Goal: Information Seeking & Learning: Learn about a topic

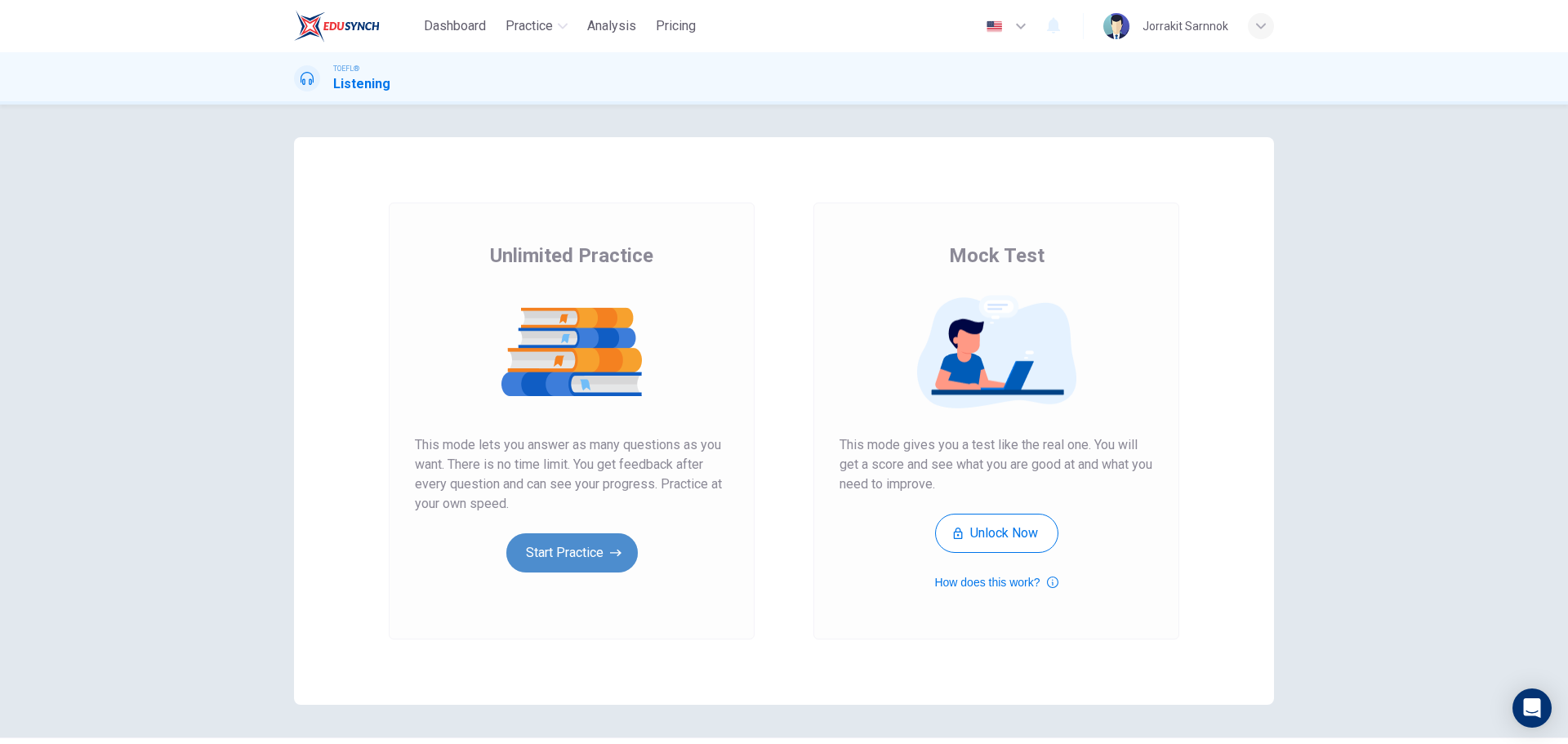
click at [563, 561] on button "Start Practice" at bounding box center [572, 553] width 132 height 39
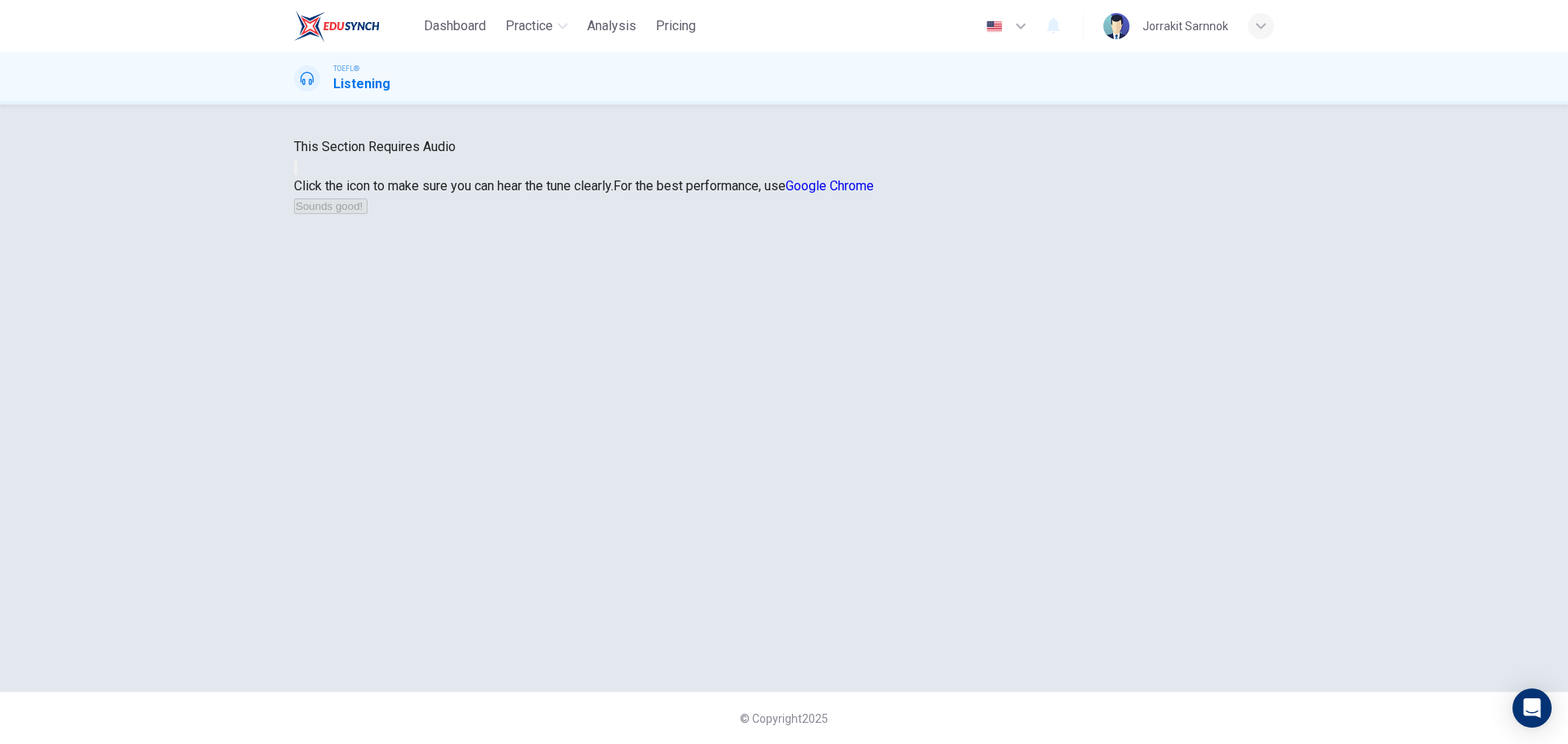
click at [298, 175] on button "button" at bounding box center [296, 167] width 4 height 16
click at [367, 214] on button "Sounds good!" at bounding box center [331, 206] width 73 height 16
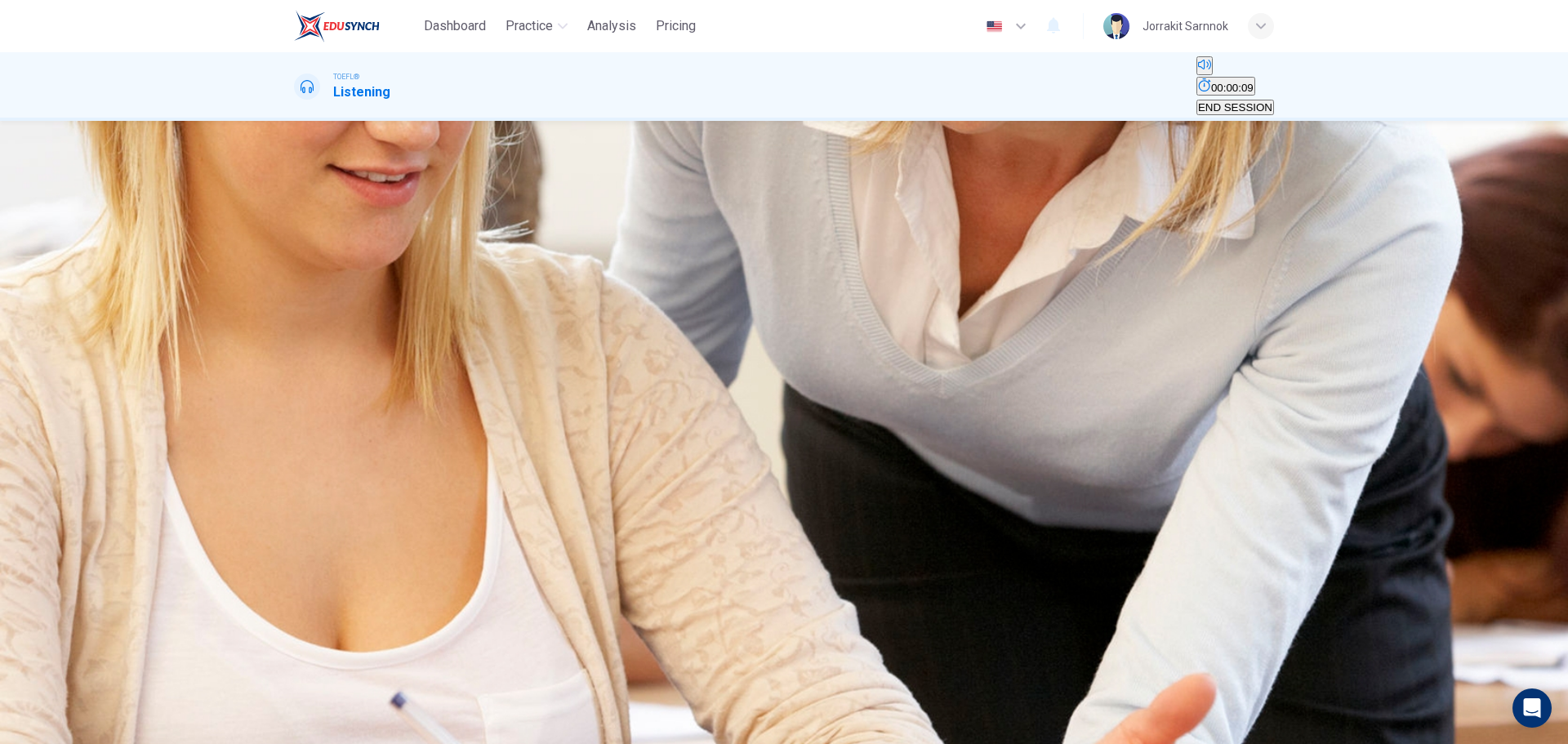
click at [296, 256] on icon "button" at bounding box center [296, 256] width 0 height 0
drag, startPoint x: 630, startPoint y: 280, endPoint x: 625, endPoint y: 312, distance: 32.4
click at [298, 287] on button "Click to see the audio transcription" at bounding box center [296, 294] width 4 height 16
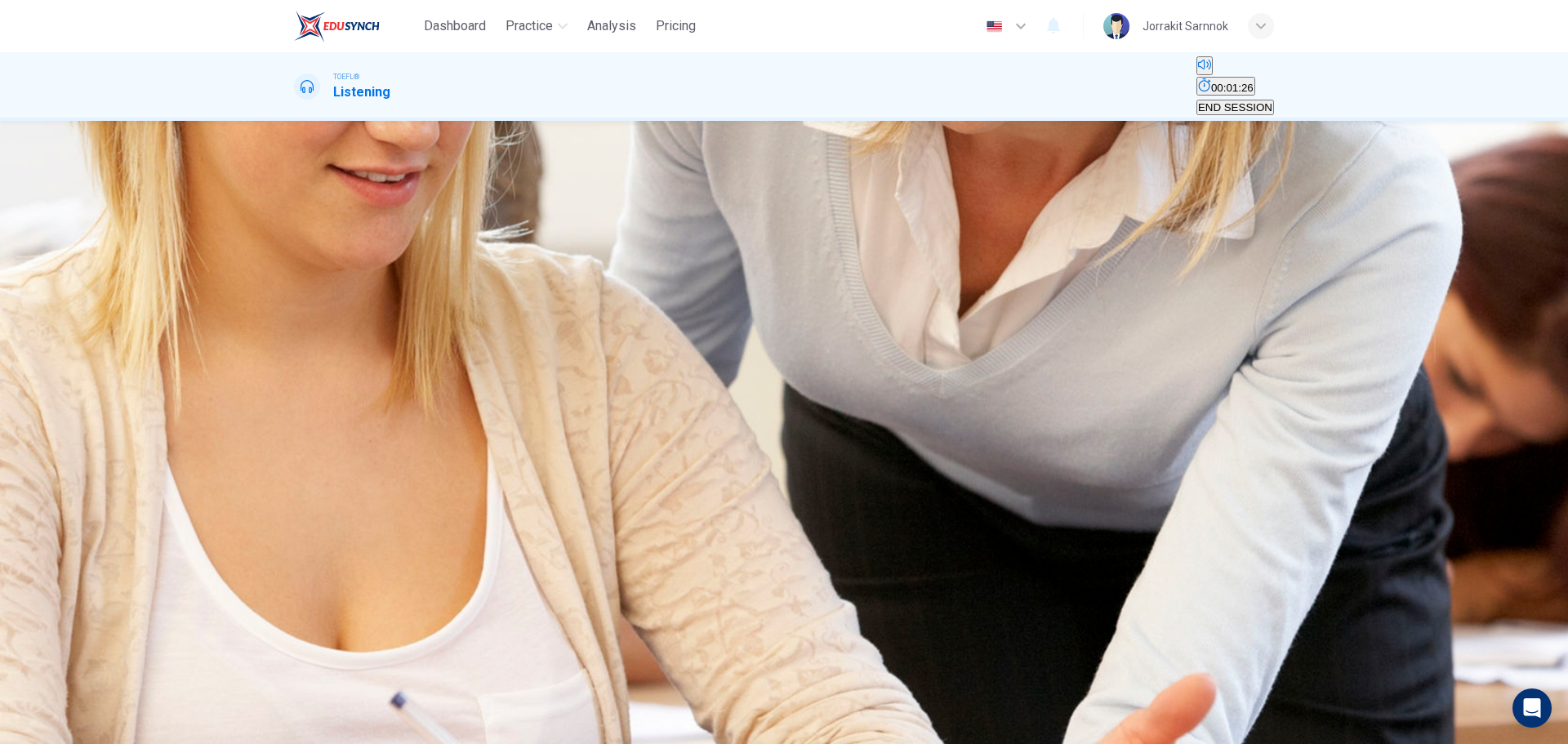
drag, startPoint x: 433, startPoint y: 232, endPoint x: 269, endPoint y: 245, distance: 164.5
click at [269, 245] on div "Question 1 Why does the student want to talk to the professor? A To tell her sh…" at bounding box center [783, 423] width 1032 height 539
type input "1"
click at [1238, 102] on span "END SESSION" at bounding box center [1235, 107] width 74 height 12
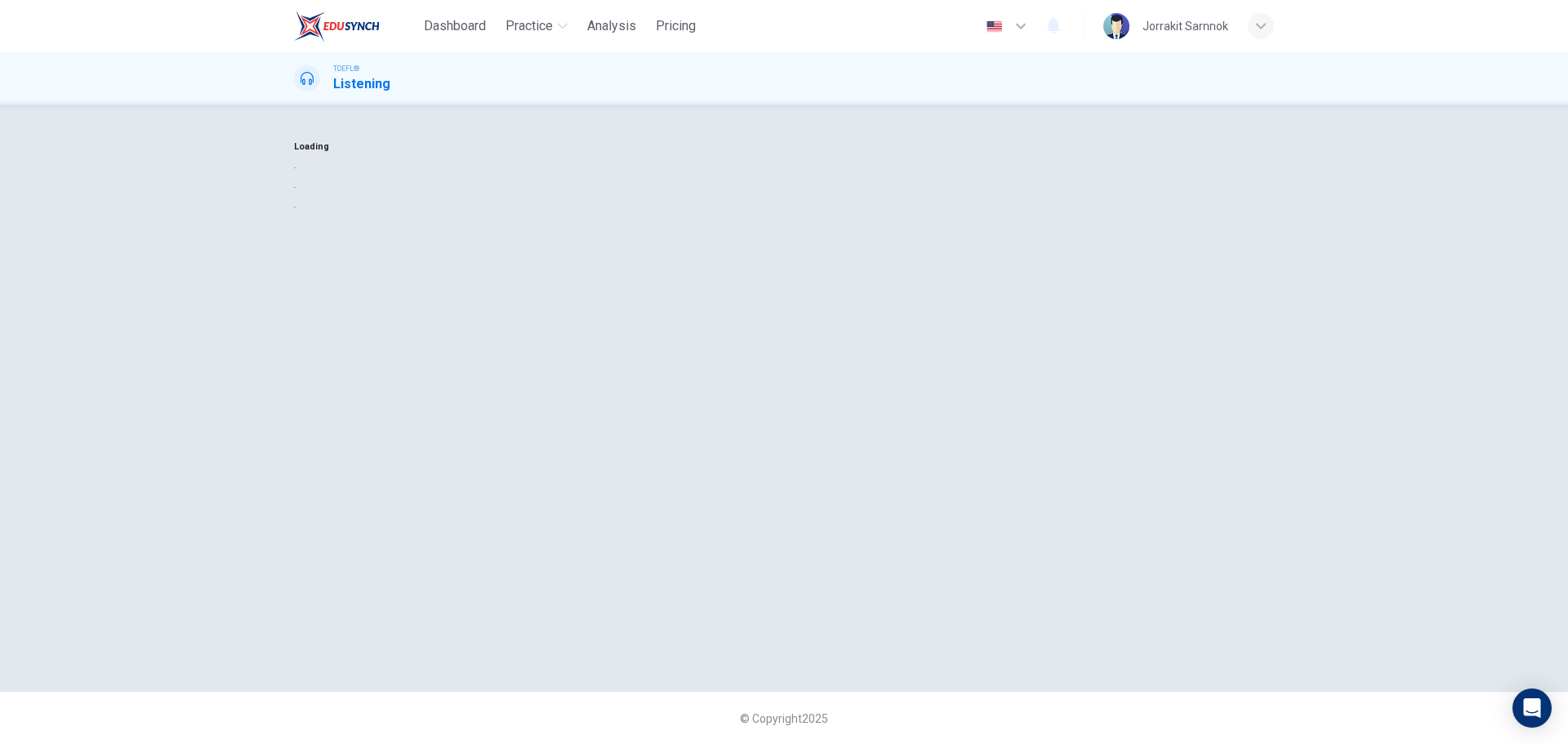
scroll to position [0, 0]
